Goal: Information Seeking & Learning: Learn about a topic

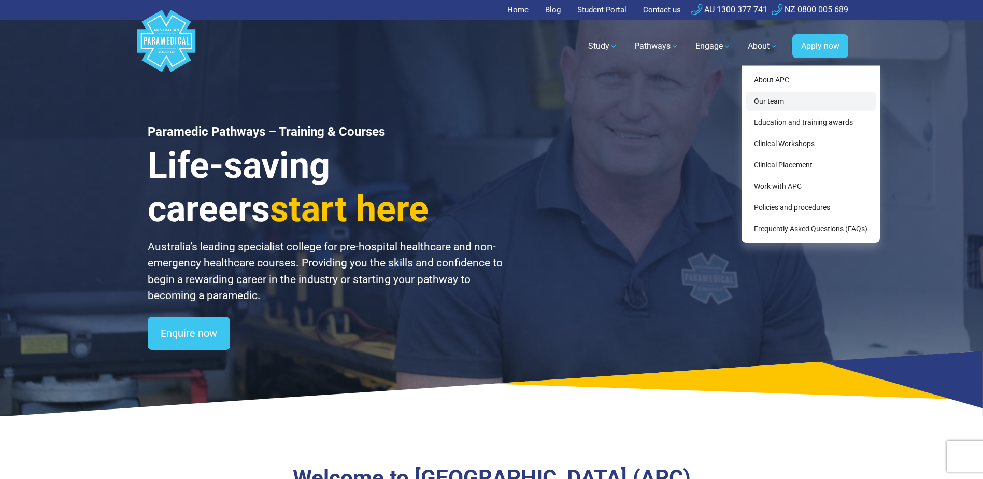
click at [776, 101] on link "Our team" at bounding box center [811, 101] width 130 height 19
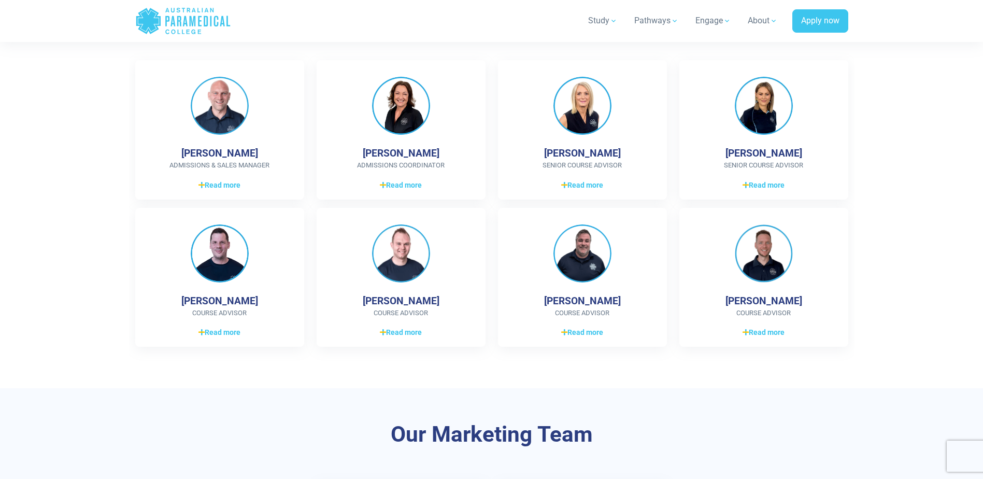
scroll to position [1088, 0]
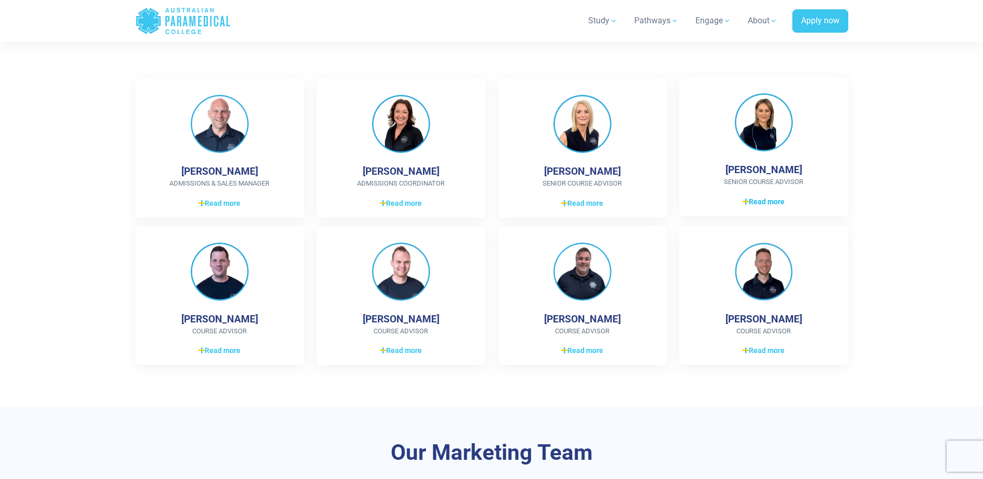
click at [775, 206] on span "Read more" at bounding box center [763, 201] width 42 height 11
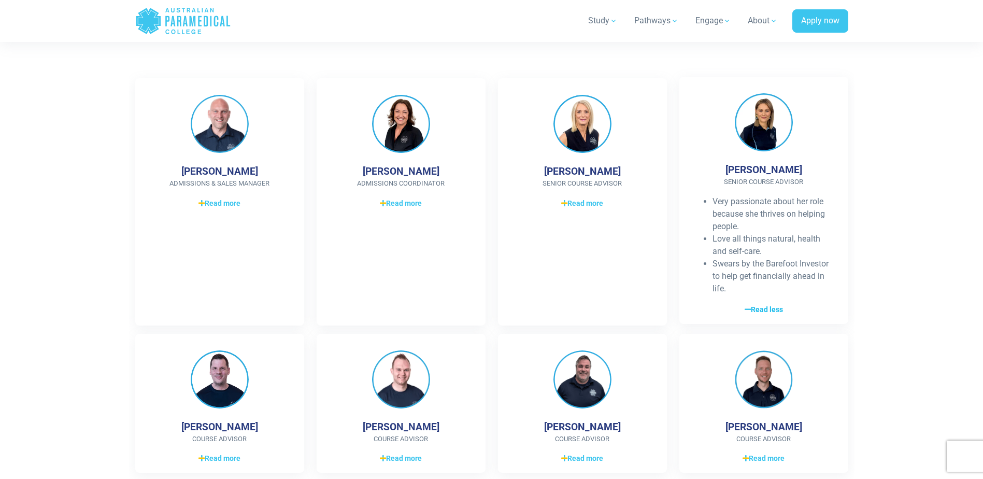
click at [766, 309] on span "Read less" at bounding box center [763, 309] width 38 height 11
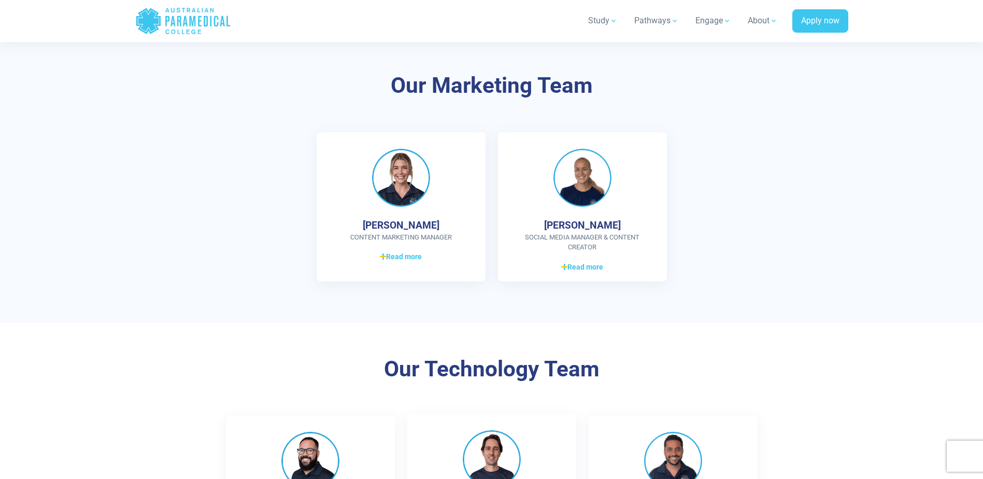
scroll to position [1451, 0]
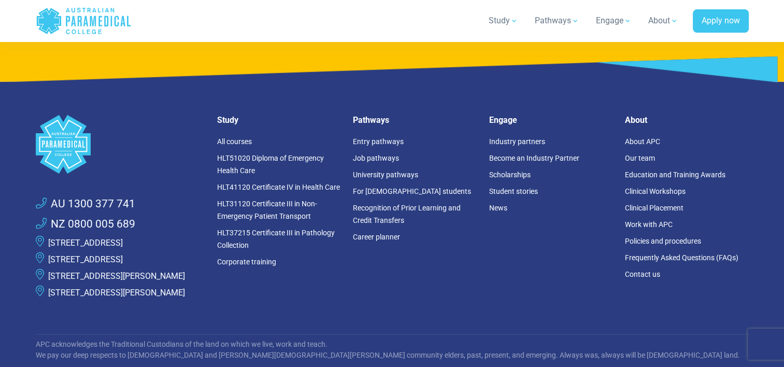
scroll to position [2807, 0]
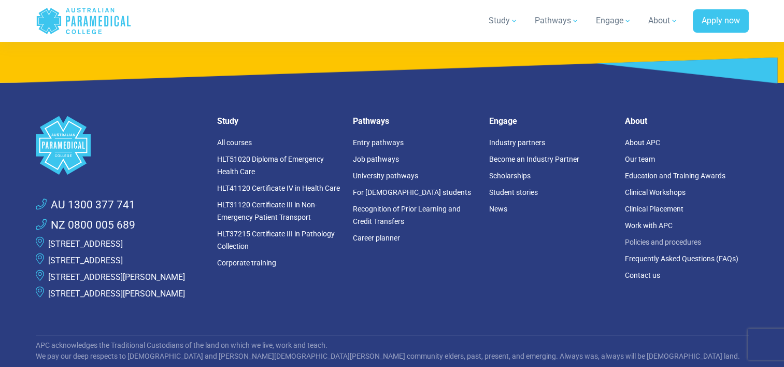
click at [643, 240] on link "Policies and procedures" at bounding box center [663, 242] width 76 height 8
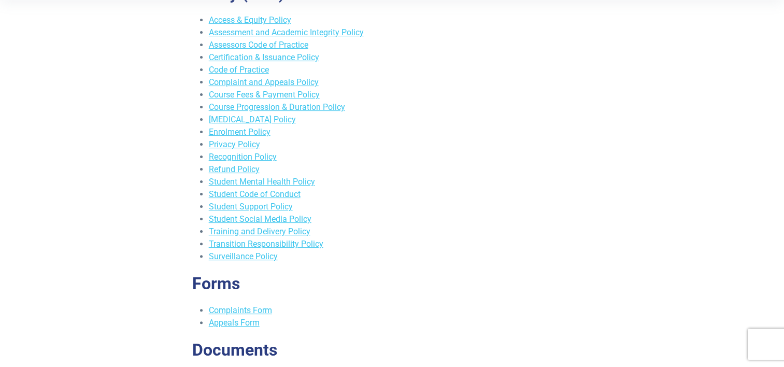
scroll to position [192, 0]
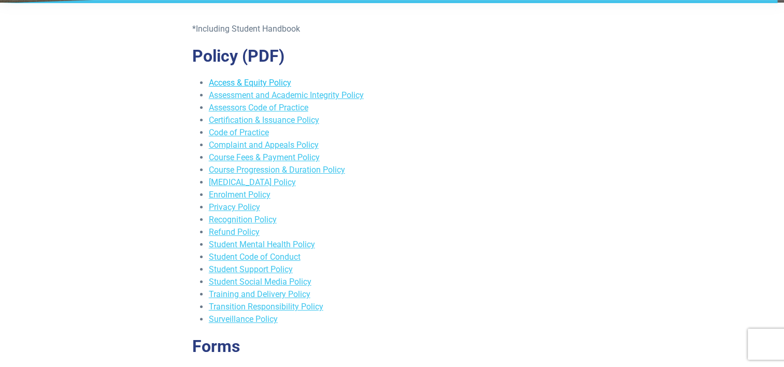
click at [266, 81] on link "Access & Equity Policy" at bounding box center [250, 83] width 82 height 10
